Goal: Task Accomplishment & Management: Manage account settings

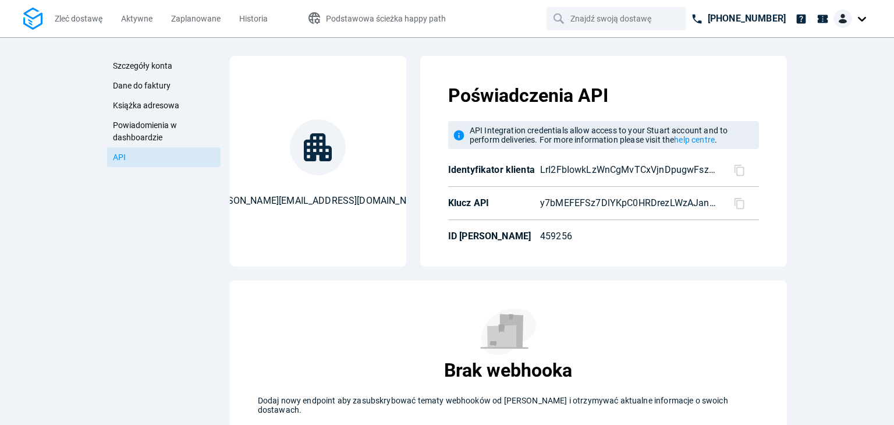
click at [745, 174] on div at bounding box center [741, 170] width 35 height 12
click at [736, 164] on icon at bounding box center [739, 169] width 10 height 11
click at [734, 203] on icon at bounding box center [739, 203] width 12 height 12
click at [129, 19] on span "Aktywne" at bounding box center [136, 18] width 31 height 9
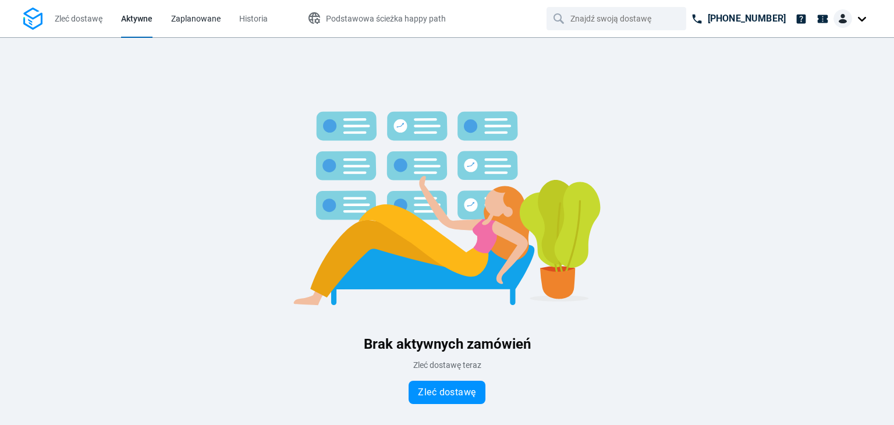
click at [182, 26] on link "Zaplanowane" at bounding box center [195, 18] width 49 height 37
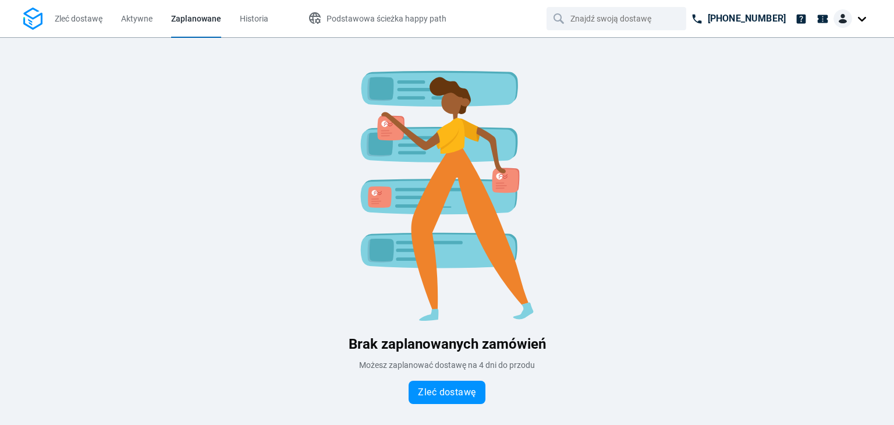
click at [155, 22] on li "Aktywne" at bounding box center [137, 18] width 50 height 37
click at [135, 16] on span "Aktywne" at bounding box center [136, 18] width 31 height 9
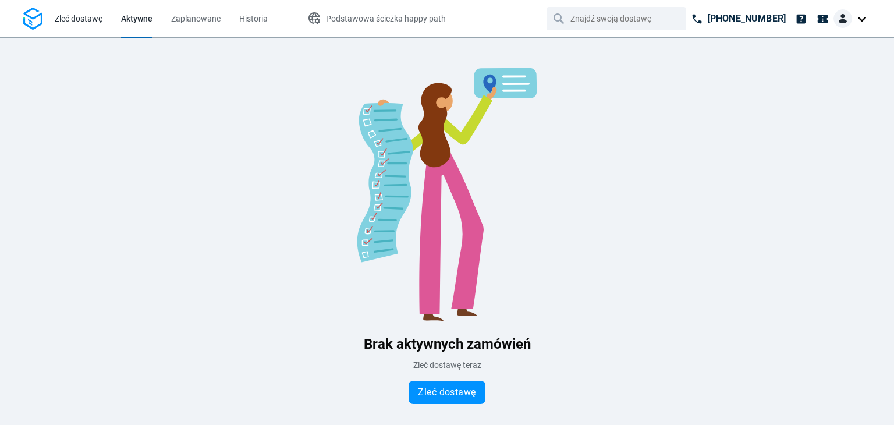
click at [91, 10] on link "Zleć dostawę" at bounding box center [79, 18] width 48 height 37
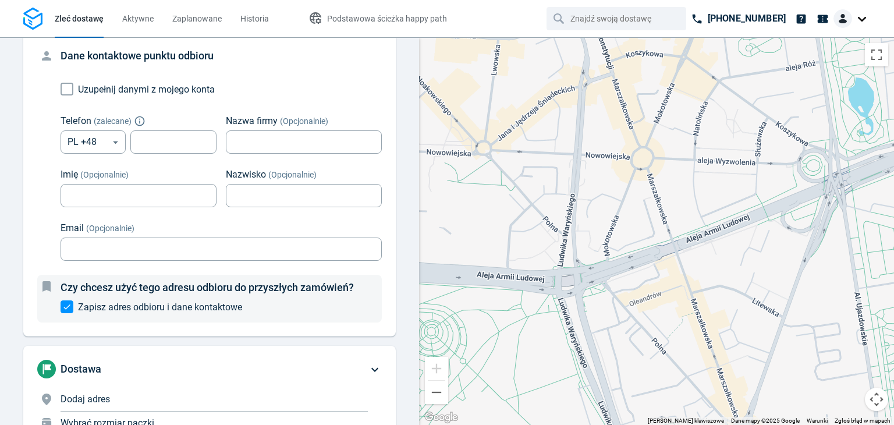
scroll to position [30, 0]
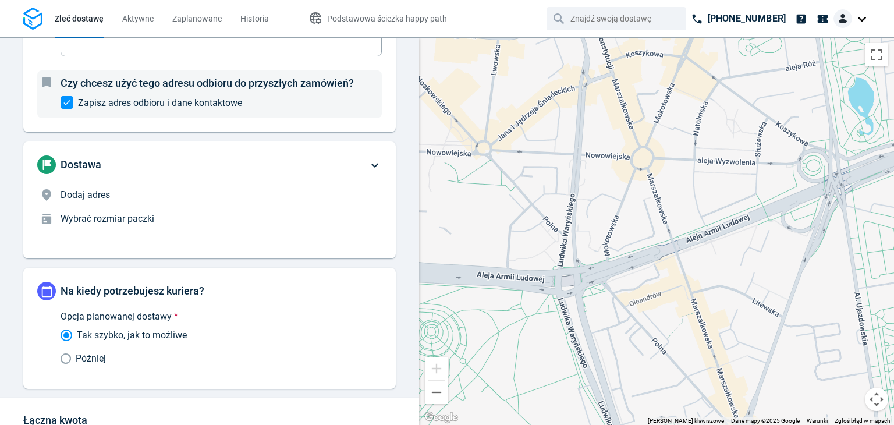
scroll to position [554, 0]
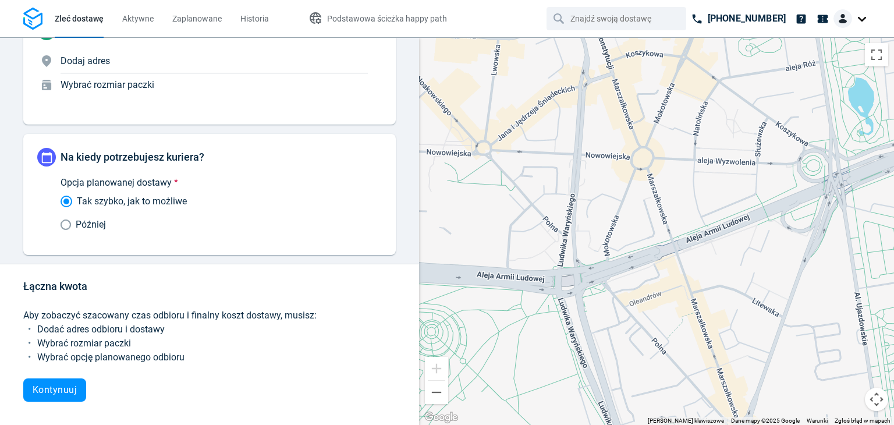
click at [863, 35] on div at bounding box center [852, 23] width 37 height 28
click at [868, 29] on div at bounding box center [852, 20] width 37 height 22
click at [859, 18] on div at bounding box center [852, 18] width 37 height 19
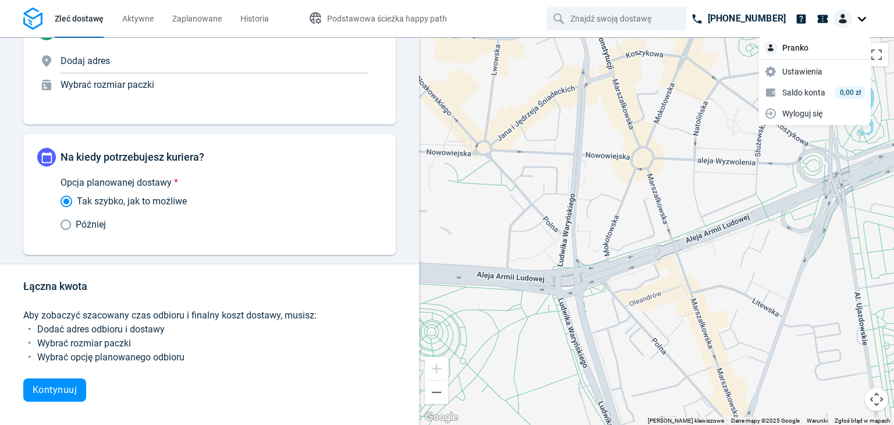
drag, startPoint x: 788, startPoint y: 42, endPoint x: 786, endPoint y: 49, distance: 7.2
click at [788, 42] on div "Pranko" at bounding box center [815, 49] width 112 height 22
click at [790, 84] on link "Saldo konta 0,00 zł" at bounding box center [814, 92] width 107 height 19
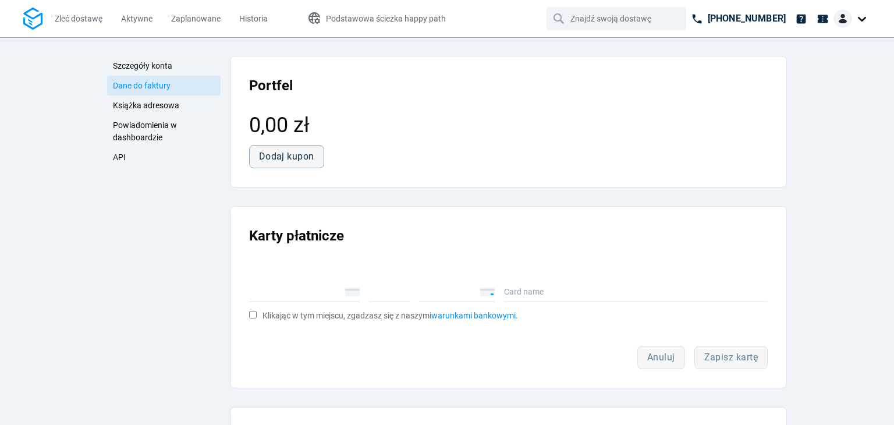
click at [154, 126] on span "Powiadomienia w dashboardzie" at bounding box center [145, 131] width 64 height 22
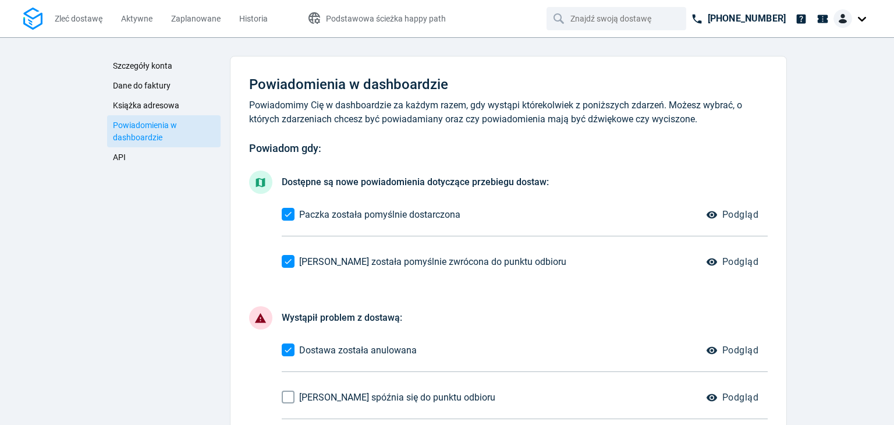
click at [114, 154] on span "API" at bounding box center [119, 157] width 13 height 9
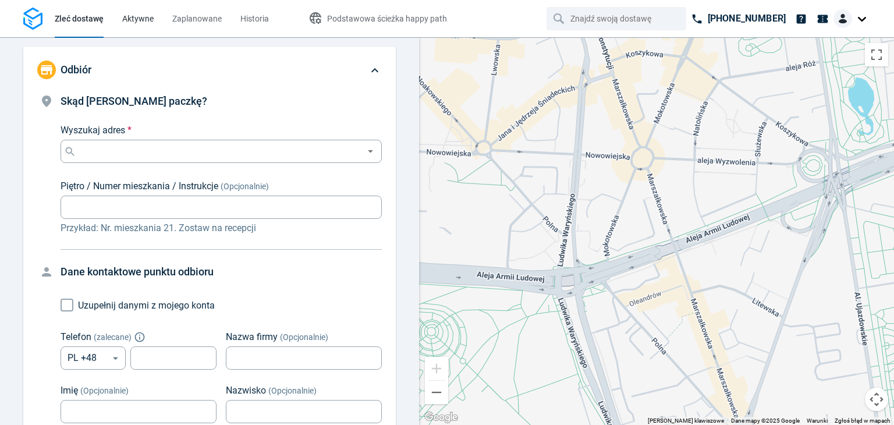
click at [141, 14] on span "Aktywne" at bounding box center [137, 18] width 31 height 9
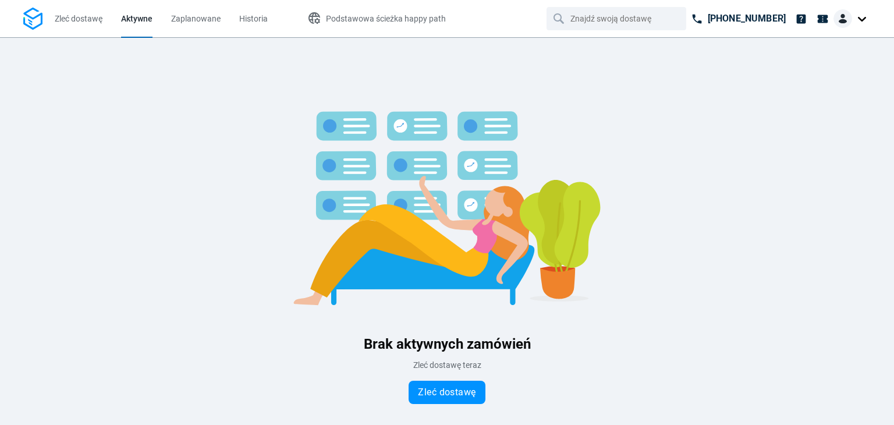
click at [845, 23] on img at bounding box center [843, 18] width 19 height 19
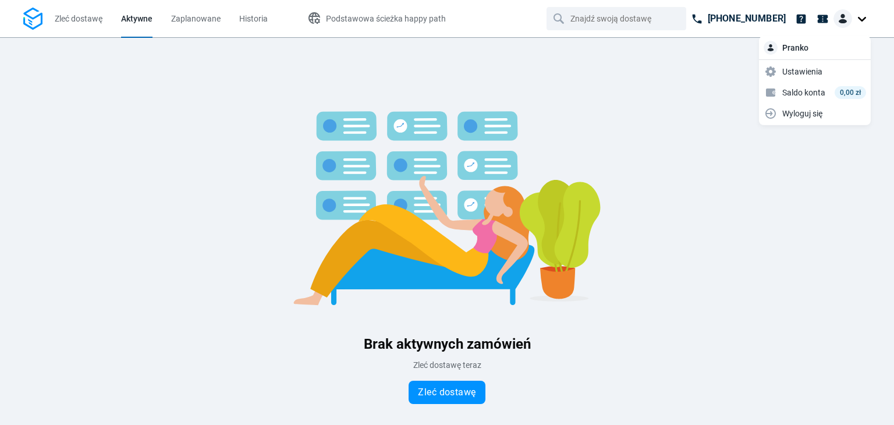
click at [810, 48] on div "Pranko" at bounding box center [815, 49] width 112 height 22
click at [786, 68] on span "Ustawienia" at bounding box center [802, 71] width 40 height 12
